Goal: Information Seeking & Learning: Find specific page/section

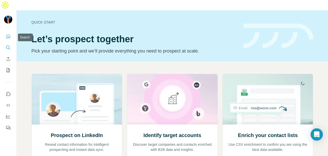
click at [7, 45] on icon "Search" at bounding box center [8, 47] width 5 height 5
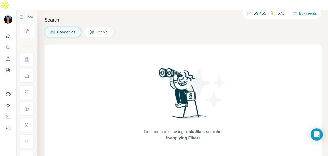
click at [95, 27] on button "People" at bounding box center [99, 32] width 30 height 11
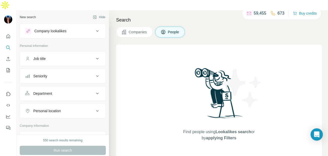
click at [42, 91] on div "Department" at bounding box center [42, 93] width 19 height 5
click at [59, 103] on input at bounding box center [59, 106] width 63 height 6
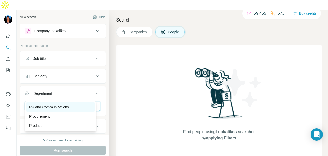
type input "**"
click at [56, 104] on p "PR and Communications" at bounding box center [49, 106] width 40 height 5
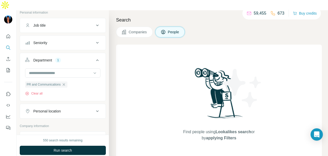
scroll to position [51, 0]
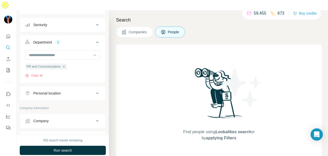
click at [72, 87] on button "Personal location" at bounding box center [62, 93] width 85 height 12
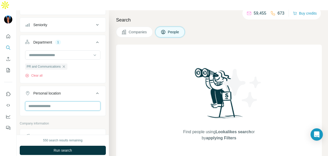
click at [66, 101] on input "text" at bounding box center [62, 105] width 75 height 9
type input "****"
click at [138, 93] on div "Find people using Lookalikes search or by applying Filters" at bounding box center [218, 104] width 205 height 118
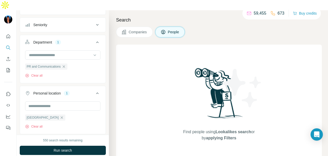
scroll to position [128, 0]
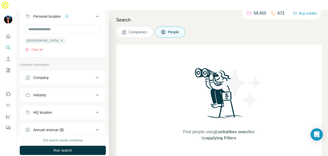
click at [74, 92] on div "Industry" at bounding box center [59, 94] width 69 height 5
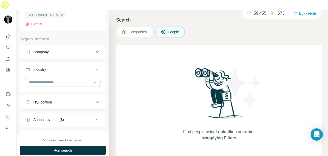
click at [75, 78] on div at bounding box center [59, 82] width 63 height 9
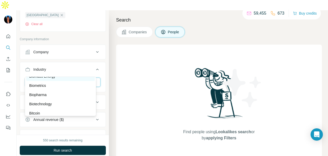
scroll to position [486, 0]
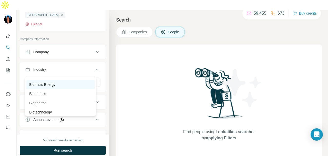
click at [71, 87] on div "Biomass Energy" at bounding box center [60, 84] width 62 height 5
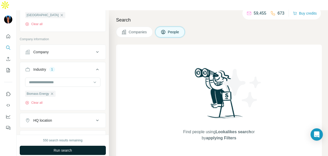
click at [56, 146] on button "Run search" at bounding box center [63, 150] width 86 height 9
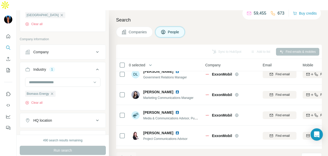
scroll to position [169, 0]
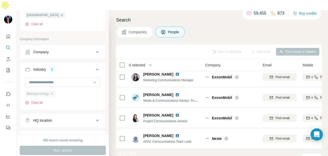
click at [55, 91] on div "Biomass Energy" at bounding box center [40, 94] width 30 height 6
click at [53, 92] on icon "button" at bounding box center [52, 94] width 4 height 4
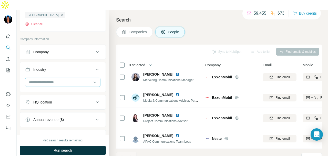
click at [81, 79] on input at bounding box center [59, 82] width 63 height 6
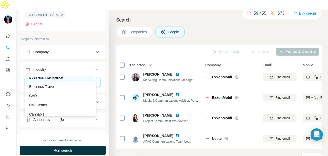
scroll to position [640, 0]
click at [77, 81] on div "Business Travel" at bounding box center [60, 78] width 62 height 5
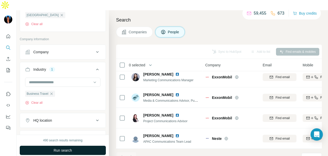
click at [53, 148] on span "Run search" at bounding box center [62, 150] width 18 height 5
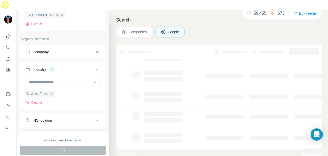
scroll to position [128, 0]
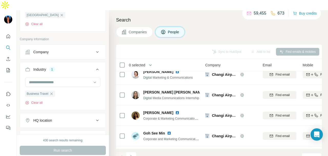
scroll to position [604, 0]
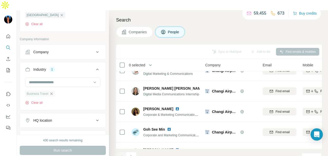
click at [51, 92] on icon "button" at bounding box center [51, 94] width 4 height 4
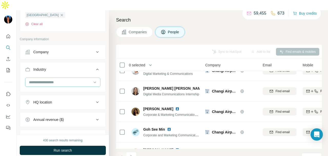
click at [75, 79] on input at bounding box center [59, 82] width 63 height 6
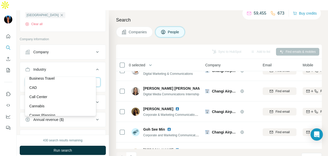
scroll to position [665, 0]
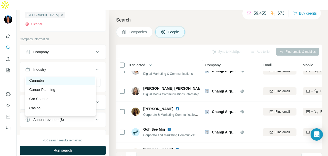
click at [77, 83] on div "Cannabis" at bounding box center [60, 80] width 62 height 5
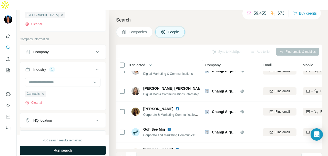
click at [90, 146] on button "Run search" at bounding box center [63, 150] width 86 height 9
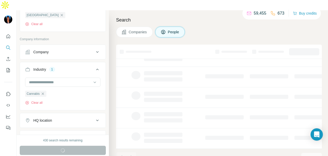
scroll to position [128, 0]
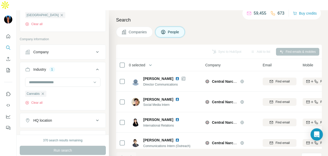
scroll to position [67, 0]
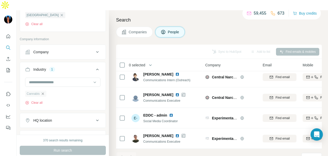
click at [43, 92] on icon "button" at bounding box center [43, 94] width 4 height 4
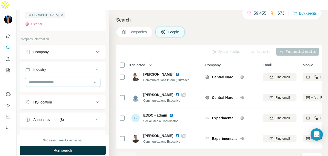
click at [68, 78] on div at bounding box center [59, 82] width 63 height 9
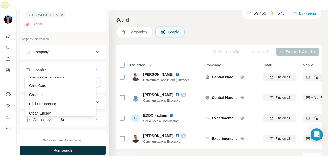
scroll to position [768, 0]
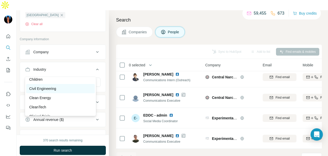
click at [61, 91] on div "Civil Engineering" at bounding box center [60, 88] width 62 height 5
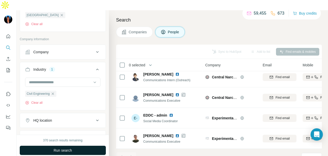
click at [76, 146] on button "Run search" at bounding box center [63, 150] width 86 height 9
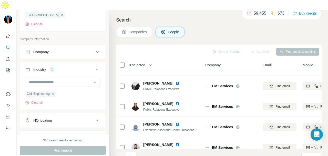
scroll to position [1152, 0]
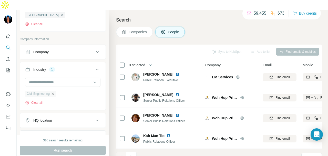
click at [52, 92] on icon "button" at bounding box center [53, 94] width 4 height 4
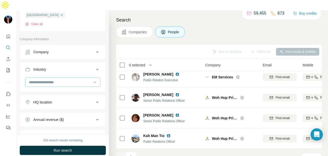
click at [84, 79] on input at bounding box center [59, 82] width 63 height 6
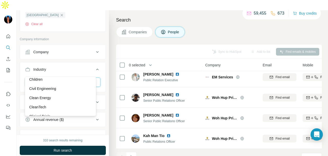
scroll to position [844, 0]
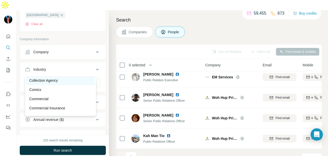
click at [74, 85] on div "Collection Agency" at bounding box center [60, 80] width 69 height 9
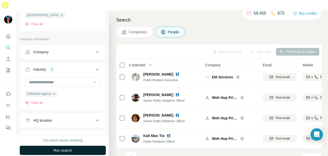
click at [78, 146] on button "Run search" at bounding box center [63, 150] width 86 height 9
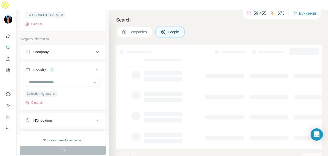
scroll to position [128, 0]
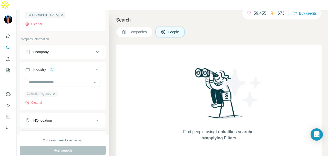
click at [55, 92] on icon "button" at bounding box center [54, 93] width 2 height 2
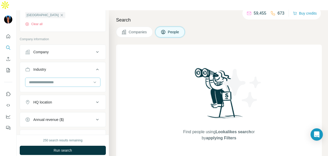
click at [71, 79] on input at bounding box center [59, 82] width 63 height 6
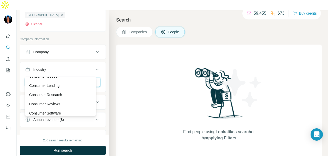
scroll to position [1100, 0]
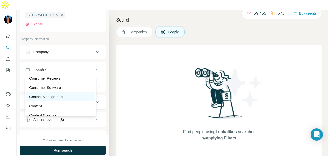
click at [49, 99] on p "Contact Management" at bounding box center [46, 96] width 34 height 5
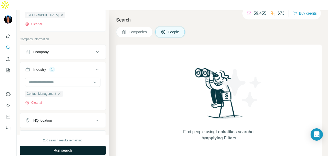
click at [92, 146] on button "Run search" at bounding box center [63, 150] width 86 height 9
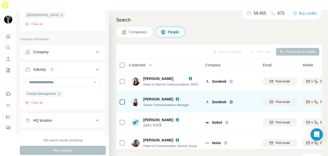
scroll to position [6, 0]
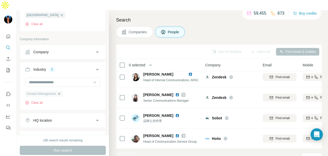
click at [60, 92] on icon "button" at bounding box center [59, 93] width 2 height 2
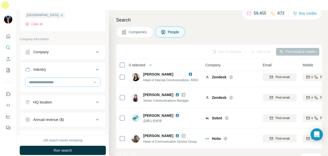
click at [67, 79] on input at bounding box center [59, 82] width 63 height 6
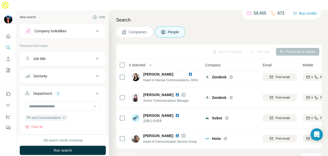
click at [75, 28] on div "Company lookalikes" at bounding box center [59, 31] width 69 height 6
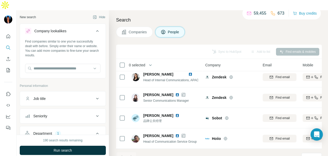
click at [119, 27] on button "Companies" at bounding box center [134, 32] width 37 height 11
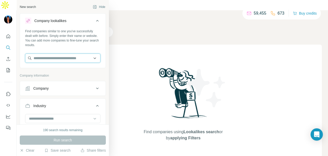
click at [57, 56] on input "text" at bounding box center [62, 57] width 75 height 9
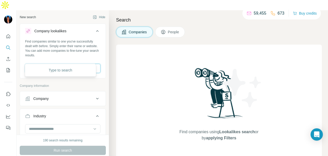
paste input "**********"
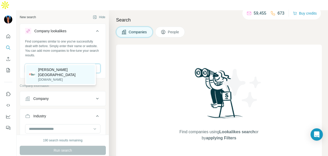
type input "**********"
click at [73, 76] on p "[PERSON_NAME][GEOGRAPHIC_DATA]" at bounding box center [65, 72] width 54 height 10
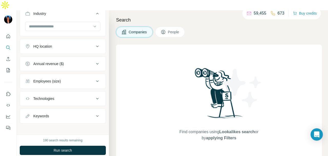
scroll to position [127, 0]
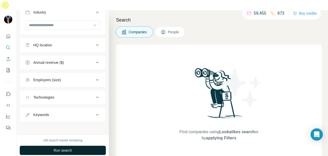
click at [76, 146] on button "Run search" at bounding box center [63, 150] width 86 height 9
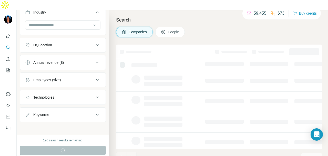
click at [164, 31] on icon at bounding box center [163, 32] width 3 height 3
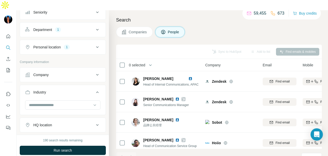
scroll to position [206, 0]
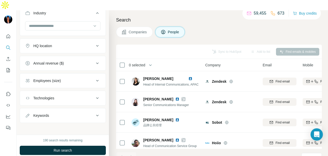
click at [164, 31] on icon at bounding box center [163, 32] width 3 height 3
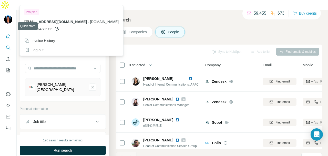
click at [7, 34] on icon "Quick start" at bounding box center [8, 36] width 4 height 4
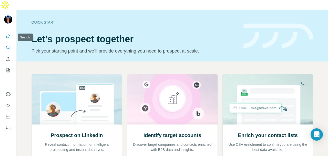
click at [8, 45] on icon "Search" at bounding box center [8, 47] width 5 height 5
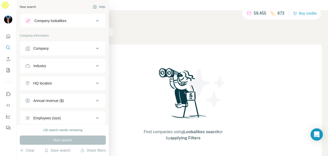
click at [43, 50] on div "Company" at bounding box center [40, 48] width 15 height 5
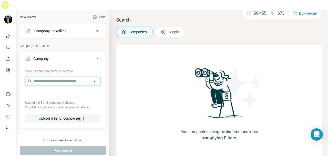
click at [37, 77] on input "text" at bounding box center [62, 81] width 75 height 9
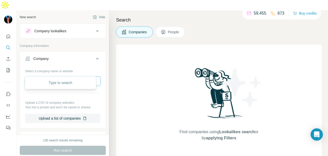
paste input "**********"
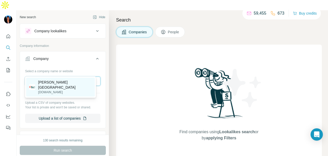
type input "**********"
click at [54, 93] on p "[DOMAIN_NAME]" at bounding box center [65, 92] width 54 height 5
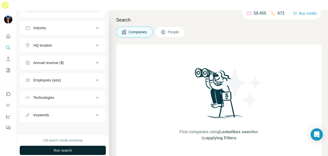
scroll to position [128, 0]
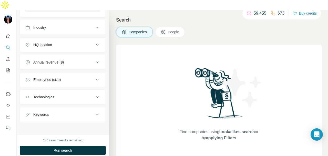
click at [80, 146] on button "Run search" at bounding box center [63, 150] width 86 height 9
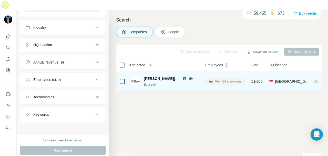
click at [222, 79] on span "View 34 employees" at bounding box center [228, 81] width 27 height 5
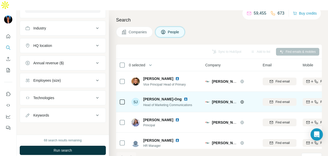
click at [184, 97] on img at bounding box center [185, 99] width 4 height 4
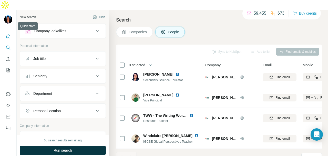
click at [8, 34] on icon "Quick start" at bounding box center [8, 36] width 5 height 5
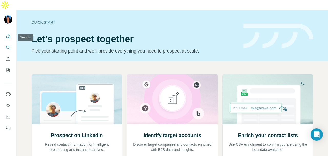
click at [6, 45] on icon "Search" at bounding box center [8, 47] width 5 height 5
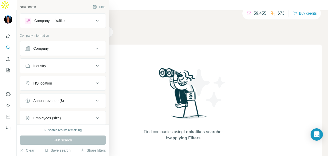
click at [63, 50] on div "Company" at bounding box center [59, 48] width 69 height 5
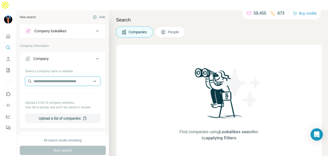
click at [50, 77] on input "text" at bounding box center [62, 81] width 75 height 9
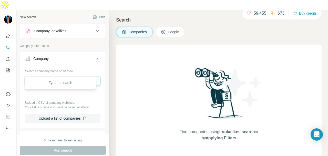
paste input "**********"
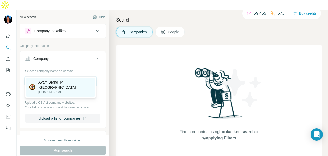
type input "**********"
click at [71, 90] on div "Ayam BrandTM Singapore [DOMAIN_NAME]" at bounding box center [60, 87] width 69 height 19
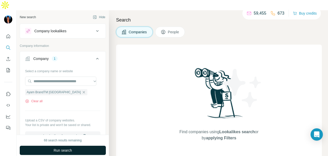
click at [70, 148] on span "Run search" at bounding box center [62, 150] width 18 height 5
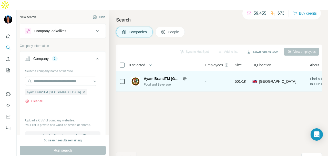
click at [211, 74] on div "-" at bounding box center [216, 81] width 23 height 14
click at [157, 77] on span "Ayam BrandTM [GEOGRAPHIC_DATA]" at bounding box center [177, 79] width 66 height 4
click at [251, 72] on td "🇬🇧 [GEOGRAPHIC_DATA]" at bounding box center [277, 81] width 57 height 20
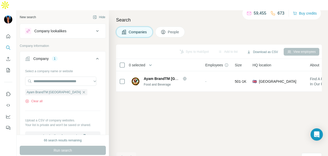
click at [82, 90] on icon "button" at bounding box center [84, 92] width 4 height 4
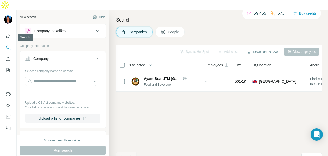
click at [10, 45] on icon "Search" at bounding box center [8, 47] width 5 height 5
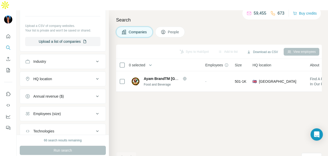
click at [74, 59] on div "Industry" at bounding box center [59, 61] width 69 height 5
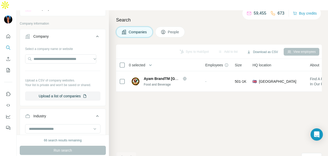
scroll to position [0, 0]
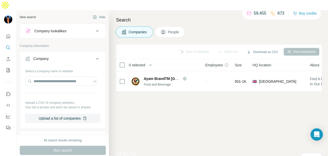
click at [171, 29] on span "People" at bounding box center [174, 31] width 12 height 5
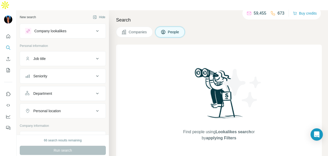
click at [79, 28] on div "Company lookalikes" at bounding box center [59, 31] width 69 height 6
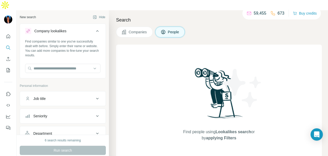
scroll to position [51, 0]
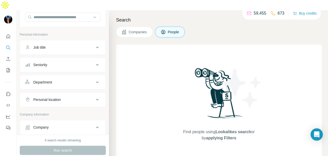
drag, startPoint x: 76, startPoint y: 68, endPoint x: 67, endPoint y: 100, distance: 32.3
click at [75, 76] on button "Department" at bounding box center [62, 82] width 85 height 12
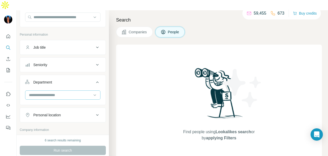
drag, startPoint x: 70, startPoint y: 85, endPoint x: 67, endPoint y: 88, distance: 4.0
click at [68, 92] on input at bounding box center [59, 95] width 63 height 6
type input "**"
click at [65, 91] on div "PR and Communications" at bounding box center [60, 95] width 69 height 9
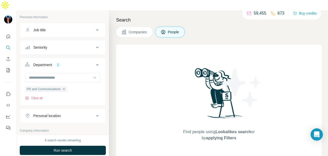
scroll to position [77, 0]
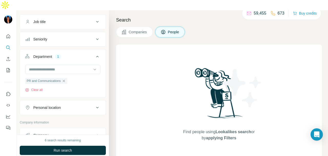
click at [66, 105] on div "Personal location" at bounding box center [59, 107] width 69 height 5
click at [64, 116] on input "text" at bounding box center [62, 120] width 75 height 9
type input "****"
click at [91, 126] on div "🇸🇬 [GEOGRAPHIC_DATA]" at bounding box center [60, 125] width 69 height 18
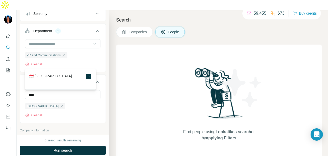
scroll to position [128, 0]
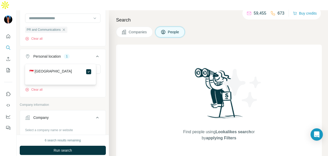
click at [70, 72] on div "🇸🇬 [GEOGRAPHIC_DATA]" at bounding box center [60, 72] width 62 height 6
click at [136, 84] on div "Find people using Lookalikes search or by applying Filters" at bounding box center [218, 104] width 205 height 118
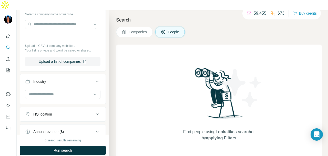
scroll to position [235, 0]
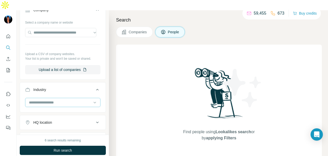
click at [57, 100] on input at bounding box center [59, 103] width 63 height 6
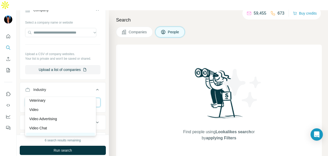
scroll to position [5386, 0]
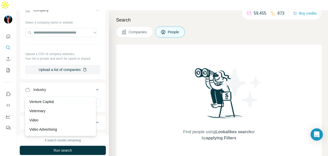
click at [72, 95] on div "Vacation Rental" at bounding box center [60, 92] width 62 height 5
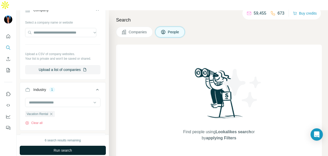
click at [79, 146] on button "Run search" at bounding box center [63, 150] width 86 height 9
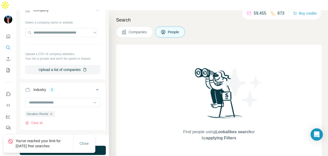
click at [101, 146] on button "Run search" at bounding box center [63, 150] width 86 height 9
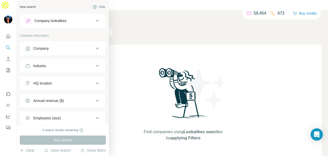
click at [63, 47] on div "Company" at bounding box center [59, 48] width 69 height 5
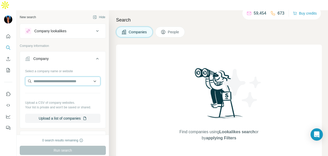
click at [63, 77] on input "text" at bounding box center [62, 81] width 75 height 9
click at [164, 27] on button "People" at bounding box center [170, 32] width 30 height 11
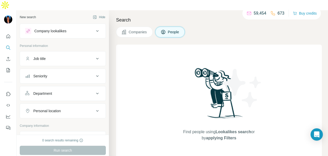
click at [70, 52] on button "Job title" at bounding box center [62, 58] width 85 height 12
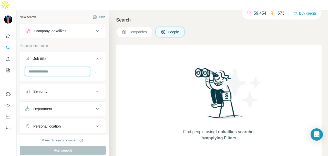
click at [72, 67] on input "text" at bounding box center [57, 71] width 65 height 9
click at [75, 85] on button "Seniority" at bounding box center [62, 91] width 85 height 12
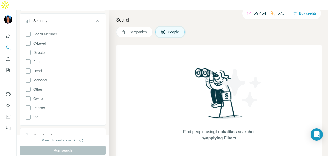
scroll to position [102, 0]
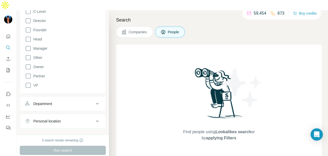
click at [72, 101] on div "Department" at bounding box center [59, 103] width 69 height 5
click at [71, 114] on input at bounding box center [59, 117] width 63 height 6
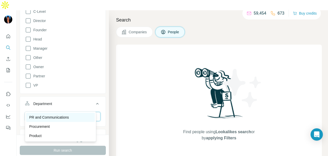
type input "**"
click at [69, 115] on p "PR and Communications" at bounding box center [49, 117] width 40 height 5
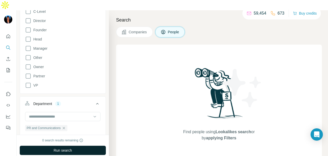
click at [72, 148] on span "Run search" at bounding box center [62, 150] width 18 height 5
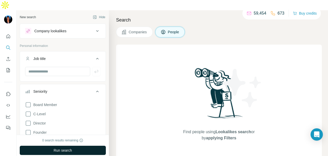
scroll to position [179, 0]
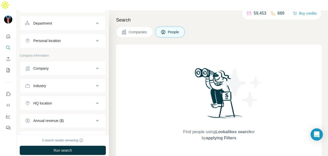
scroll to position [51, 0]
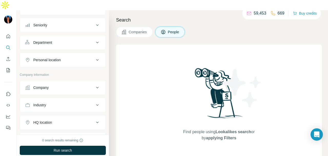
click at [82, 85] on div "Company" at bounding box center [59, 87] width 69 height 5
click at [86, 81] on button "Company" at bounding box center [62, 88] width 85 height 14
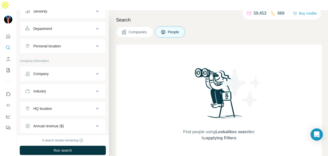
scroll to position [77, 0]
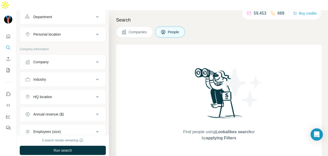
click at [88, 77] on div "Industry" at bounding box center [59, 79] width 69 height 5
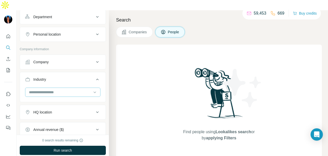
click at [71, 88] on div at bounding box center [59, 92] width 63 height 9
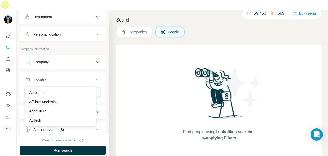
scroll to position [128, 0]
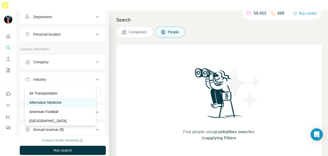
click at [76, 102] on div "Alternative Medicine" at bounding box center [60, 102] width 62 height 5
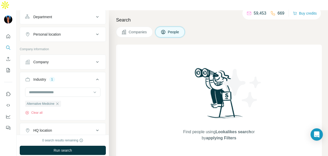
drag, startPoint x: 64, startPoint y: 27, endPoint x: 65, endPoint y: 60, distance: 33.5
click at [64, 28] on button "Personal location" at bounding box center [62, 34] width 85 height 12
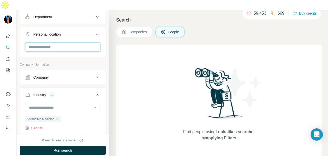
click at [66, 42] on input "text" at bounding box center [62, 46] width 75 height 9
type input "*********"
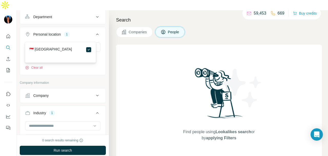
click at [77, 14] on div "Department" at bounding box center [59, 16] width 69 height 5
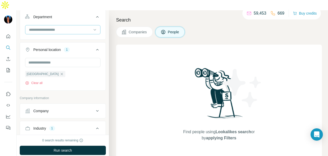
click at [76, 27] on input at bounding box center [59, 30] width 63 height 6
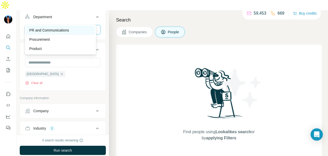
type input "**"
click at [81, 28] on div "PR and Communications" at bounding box center [60, 30] width 62 height 5
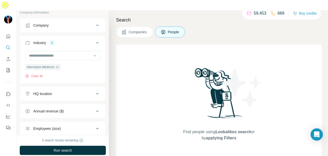
scroll to position [228, 0]
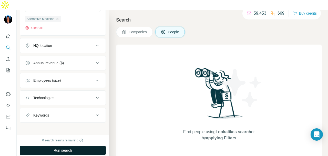
click at [78, 146] on button "Run search" at bounding box center [63, 150] width 86 height 9
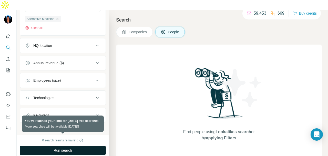
drag, startPoint x: 55, startPoint y: 144, endPoint x: 55, endPoint y: 141, distance: 3.3
click at [55, 146] on button "Run search" at bounding box center [63, 150] width 86 height 9
